Goal: Information Seeking & Learning: Learn about a topic

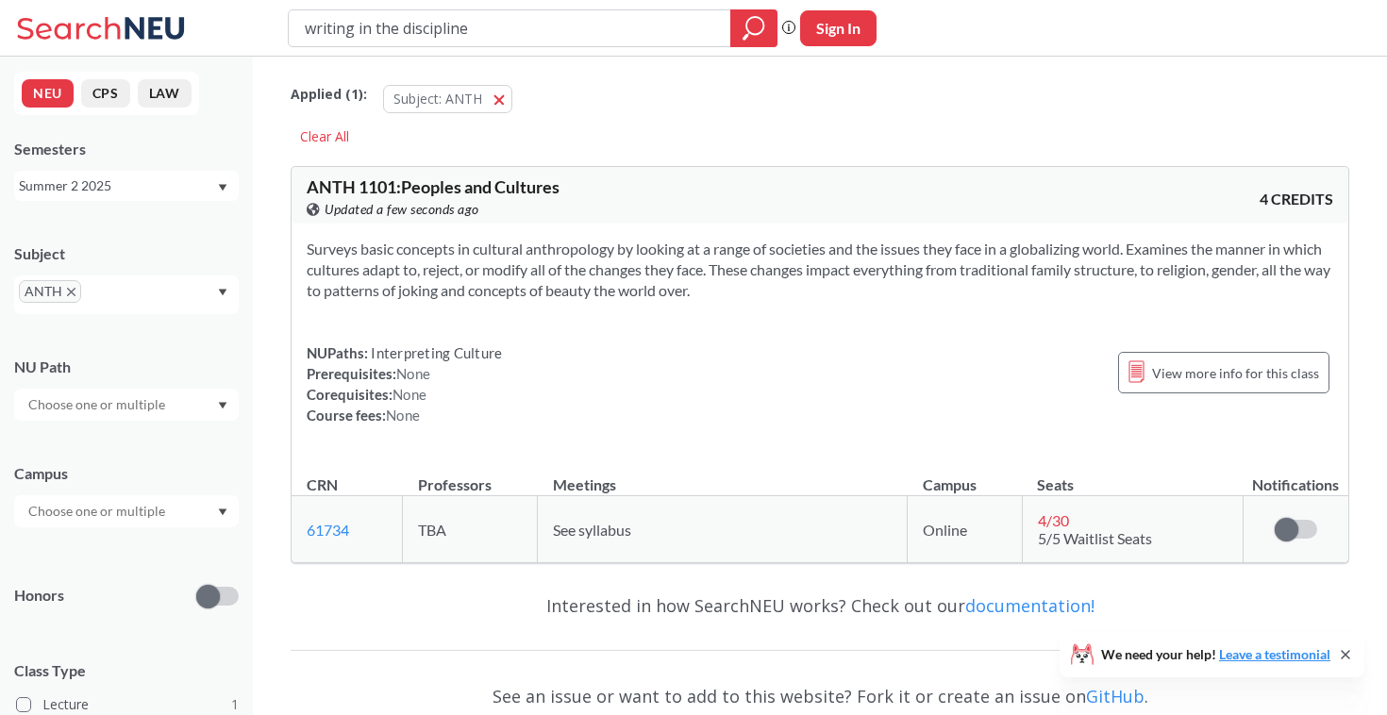
click at [154, 195] on div "Summer 2 2025" at bounding box center [117, 186] width 197 height 21
click at [62, 87] on button "NEU" at bounding box center [48, 93] width 52 height 28
click at [505, 34] on input "writing in the discipline" at bounding box center [510, 28] width 414 height 32
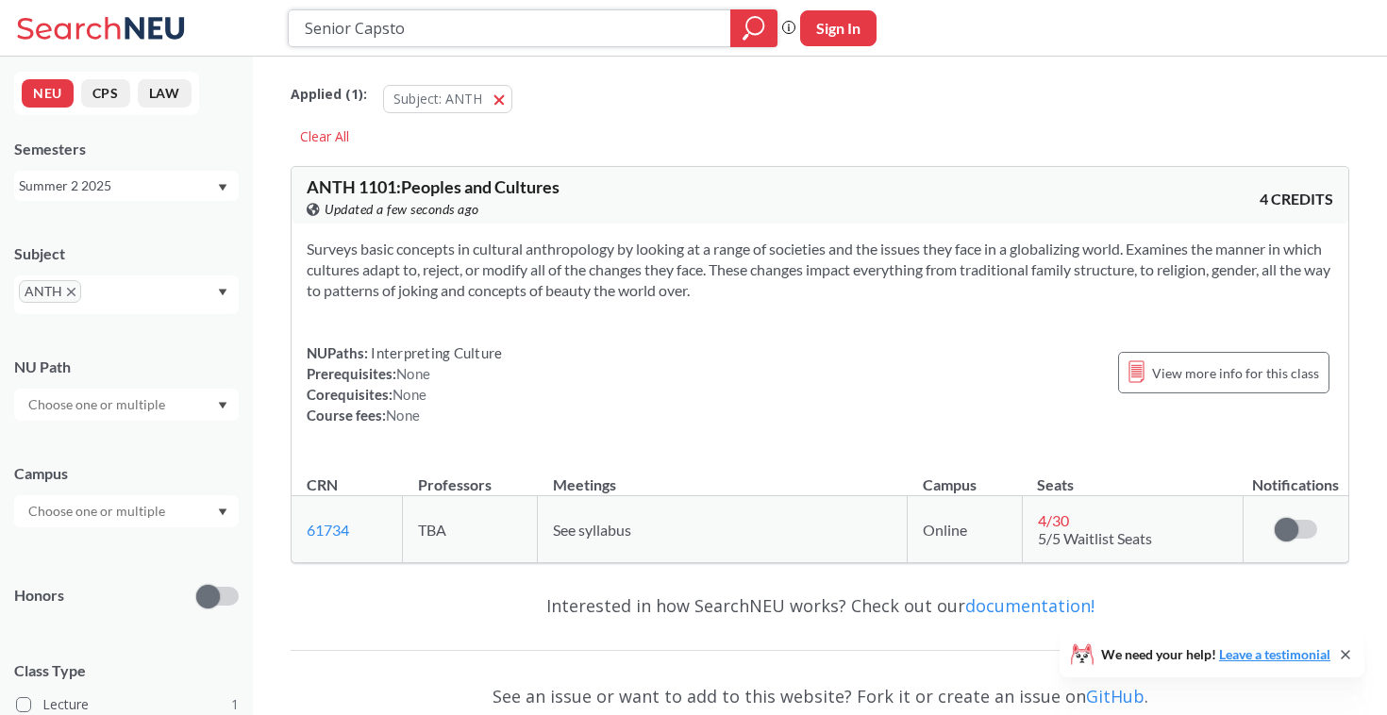
type input "Senior Capston"
type input "Senior Capstone"
click at [484, 100] on button "Subject: ANTH ANTH" at bounding box center [447, 99] width 129 height 28
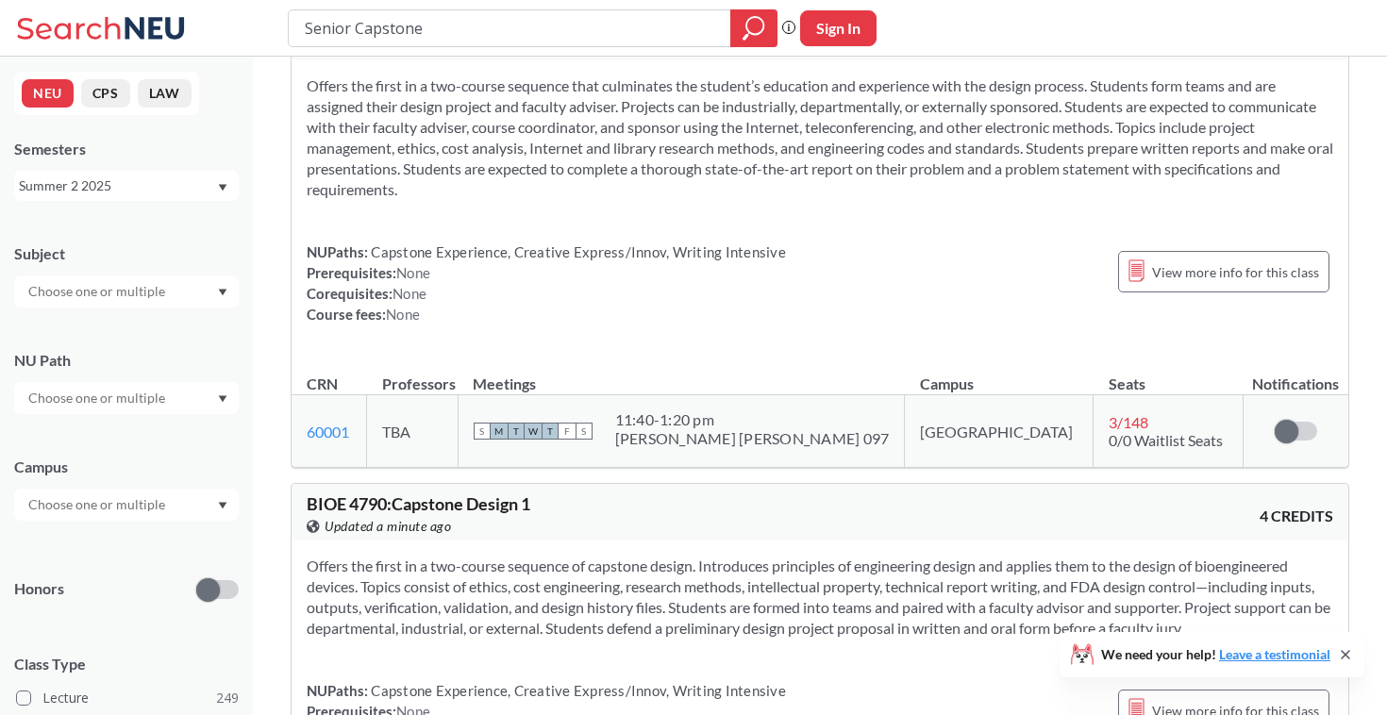
scroll to position [1404, 0]
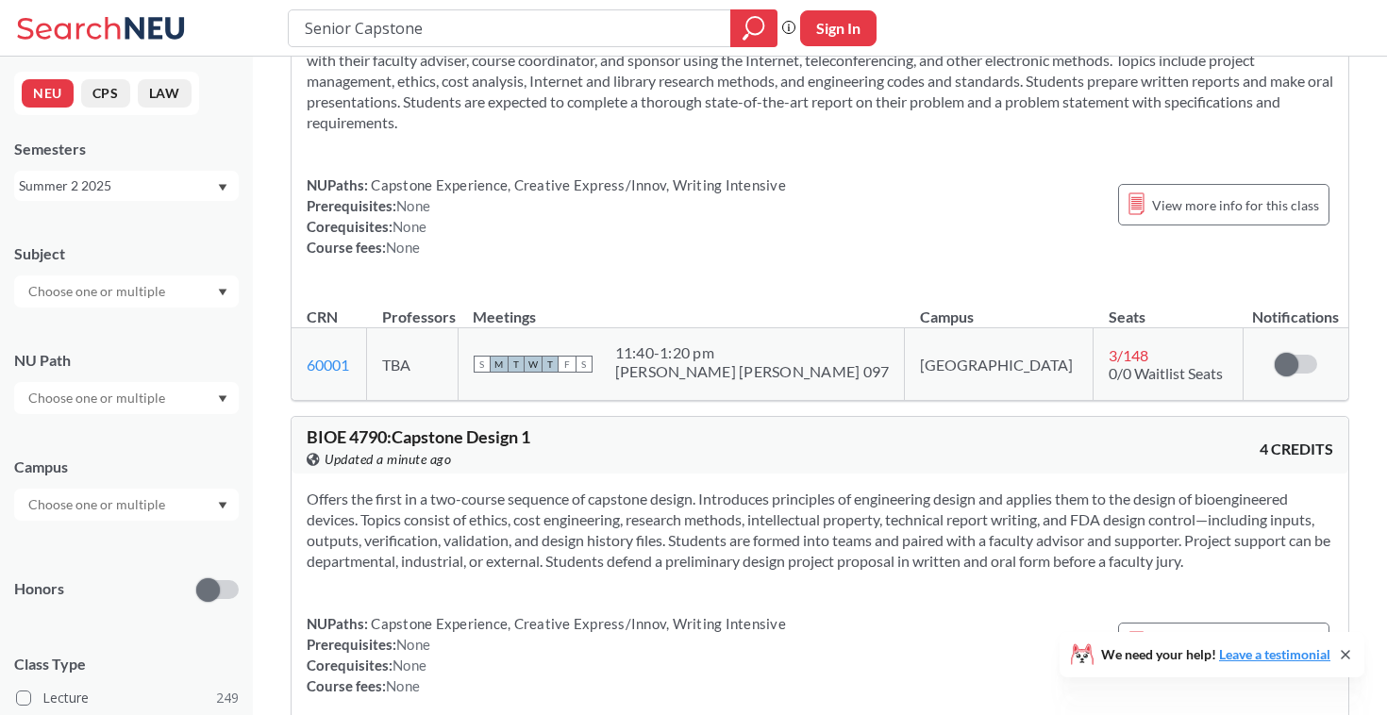
click at [201, 186] on div "Summer 2 2025" at bounding box center [117, 186] width 197 height 21
click at [188, 217] on div "Fall 2025" at bounding box center [131, 227] width 213 height 21
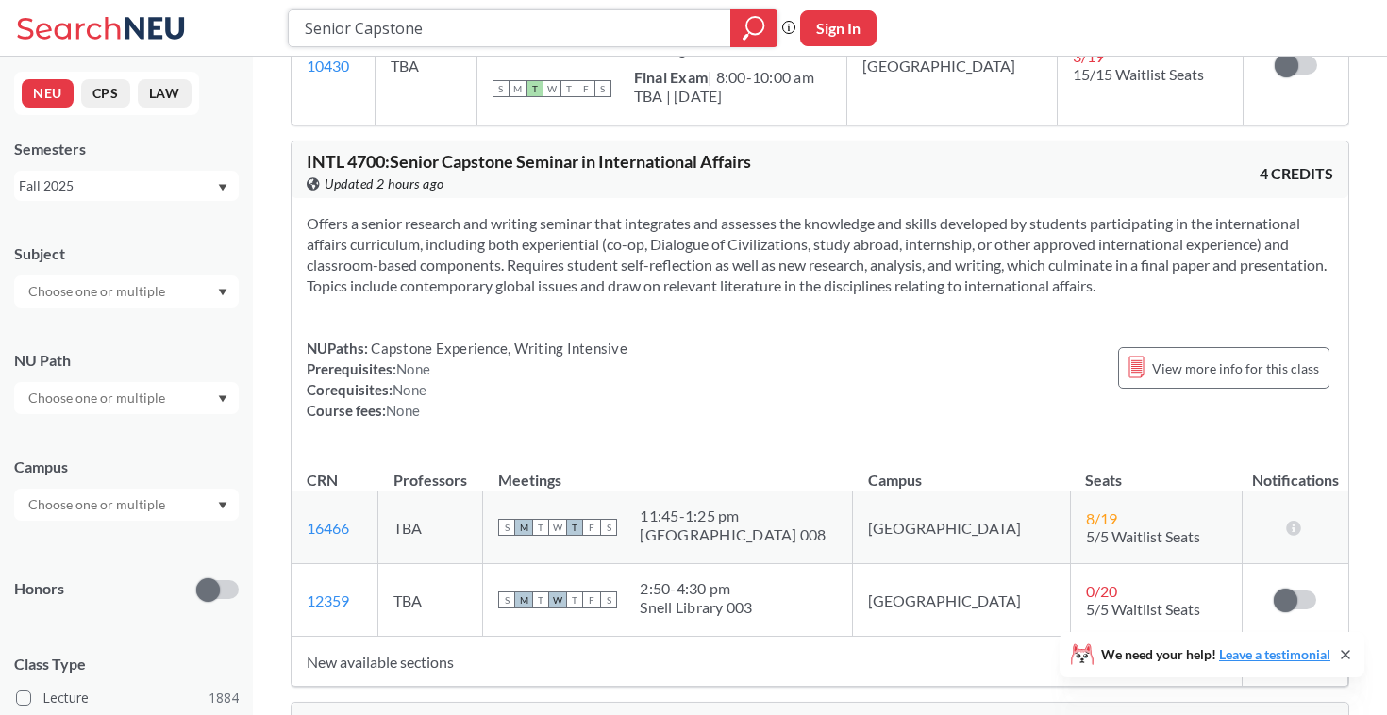
scroll to position [1003, 0]
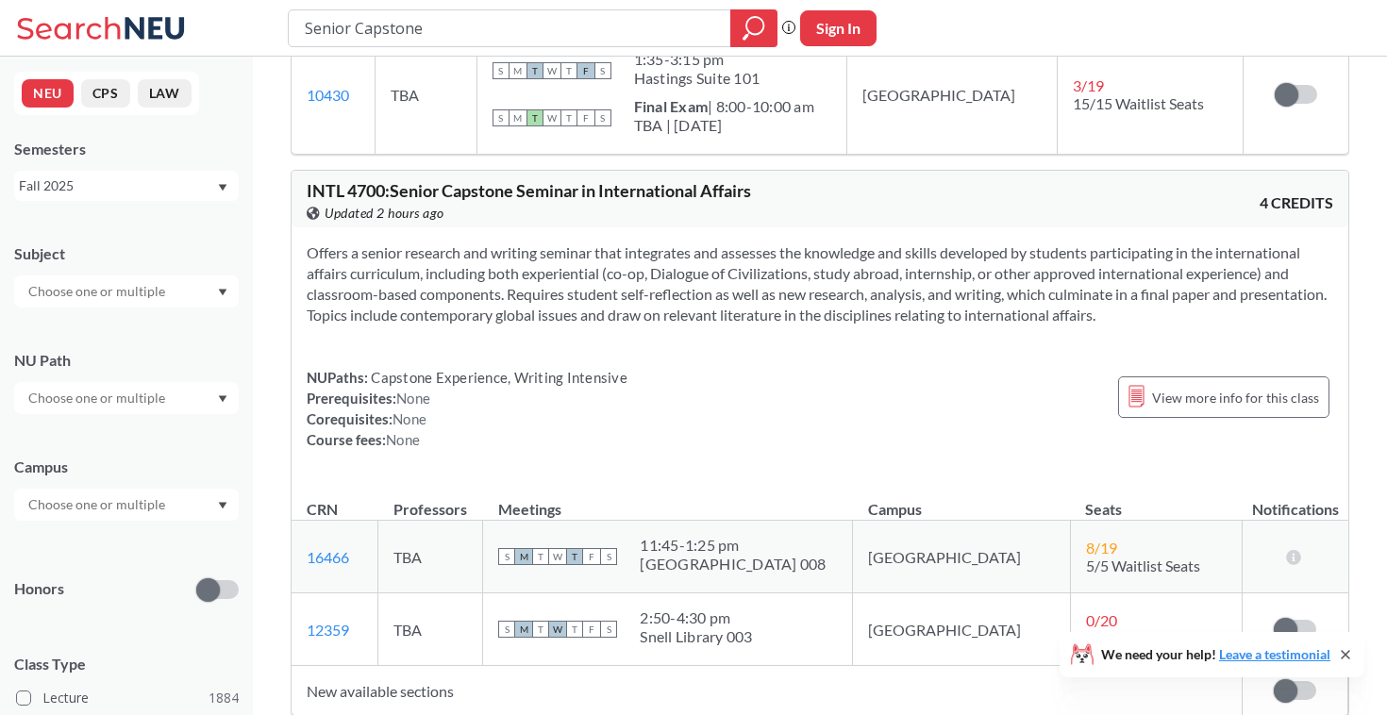
click at [178, 191] on div "Fall 2025" at bounding box center [117, 186] width 197 height 21
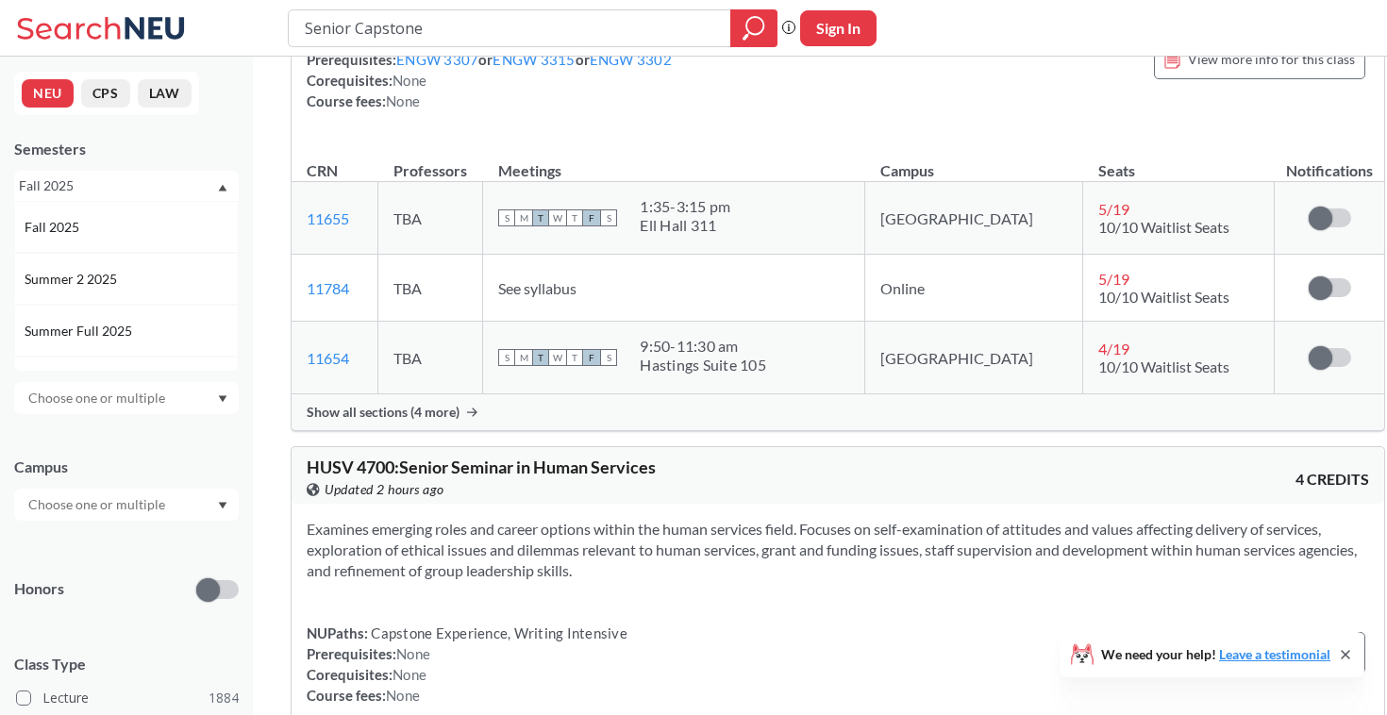
scroll to position [8448, 0]
